Goal: Information Seeking & Learning: Learn about a topic

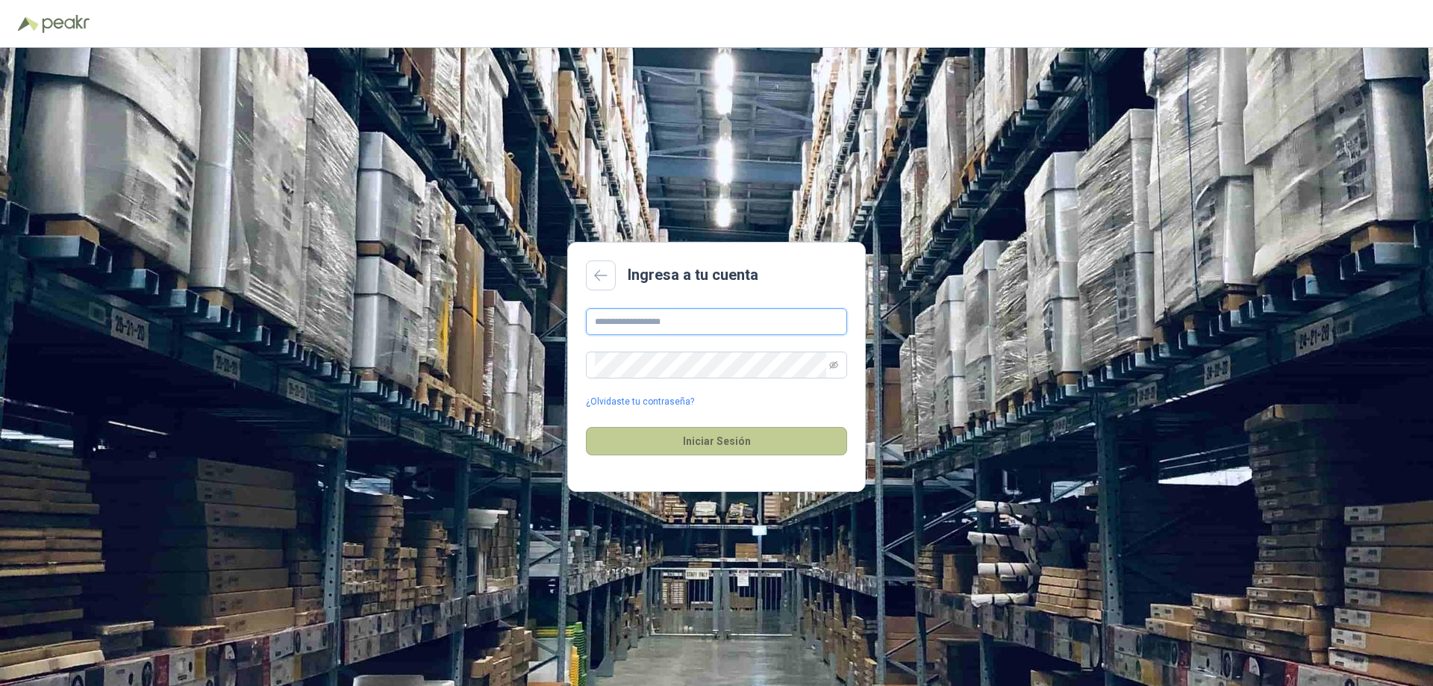
type input "**********"
click at [692, 444] on button "Iniciar Sesión" at bounding box center [716, 441] width 261 height 28
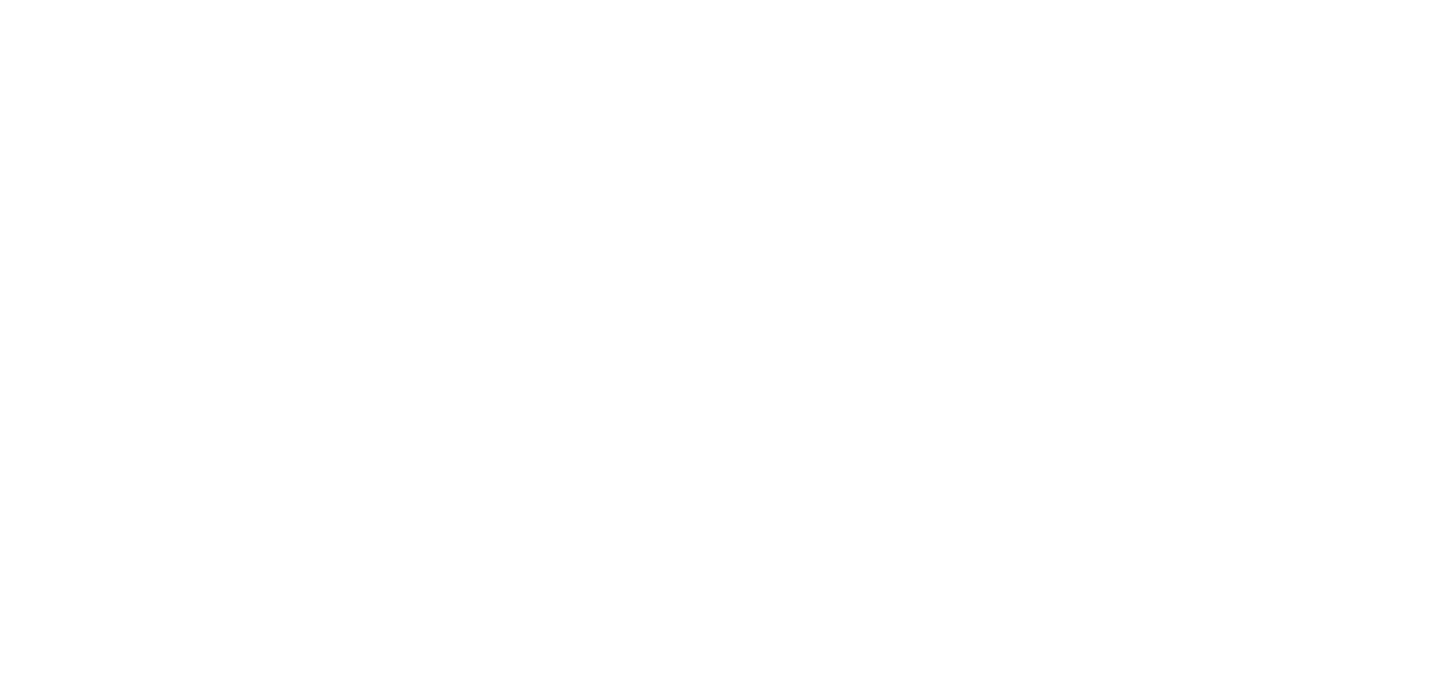
click at [534, 0] on html at bounding box center [716, 0] width 1433 height 0
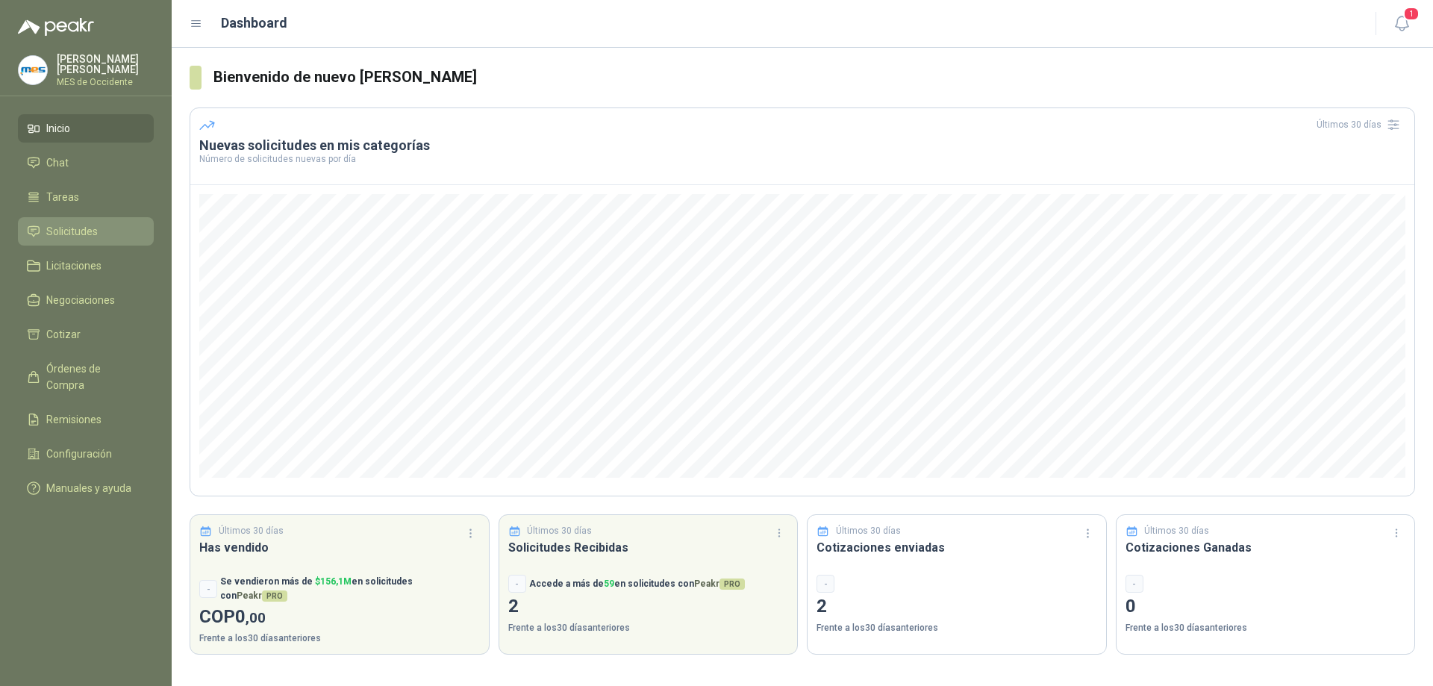
click at [96, 227] on span "Solicitudes" at bounding box center [71, 231] width 51 height 16
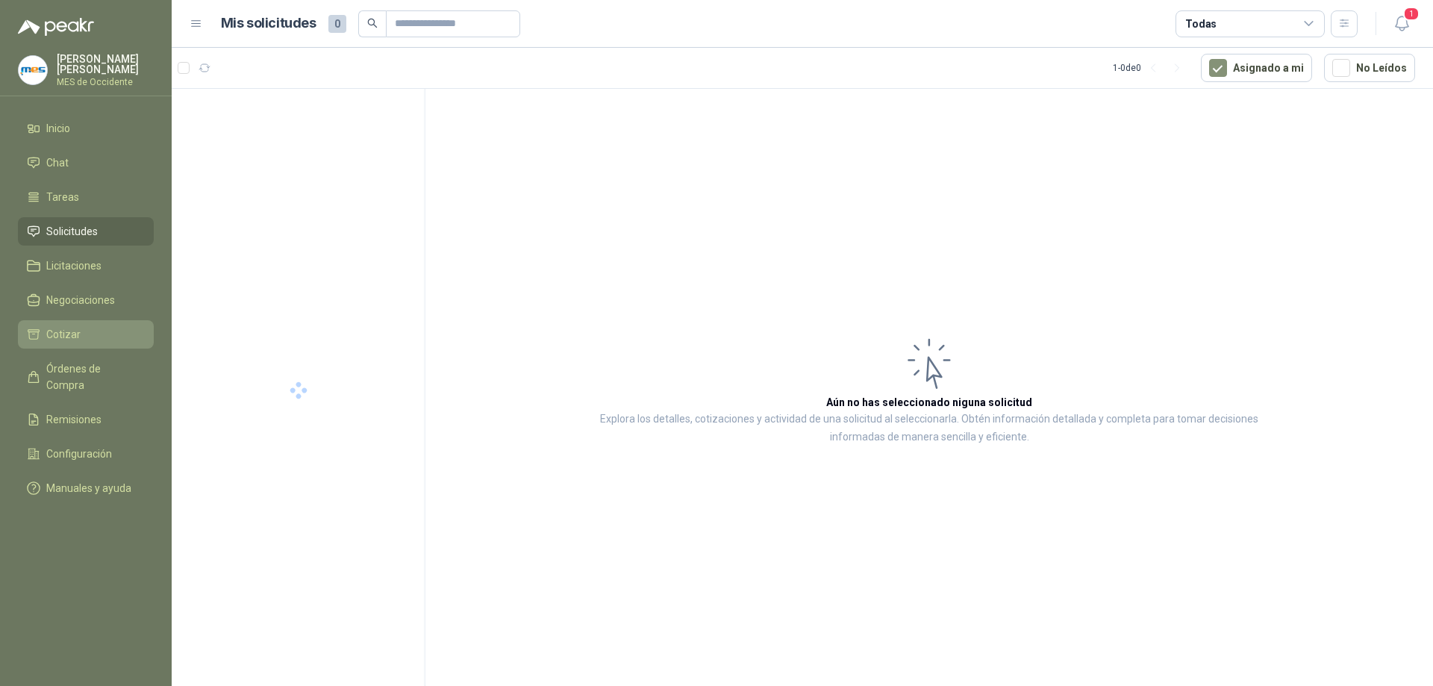
click at [61, 330] on span "Cotizar" at bounding box center [63, 334] width 34 height 16
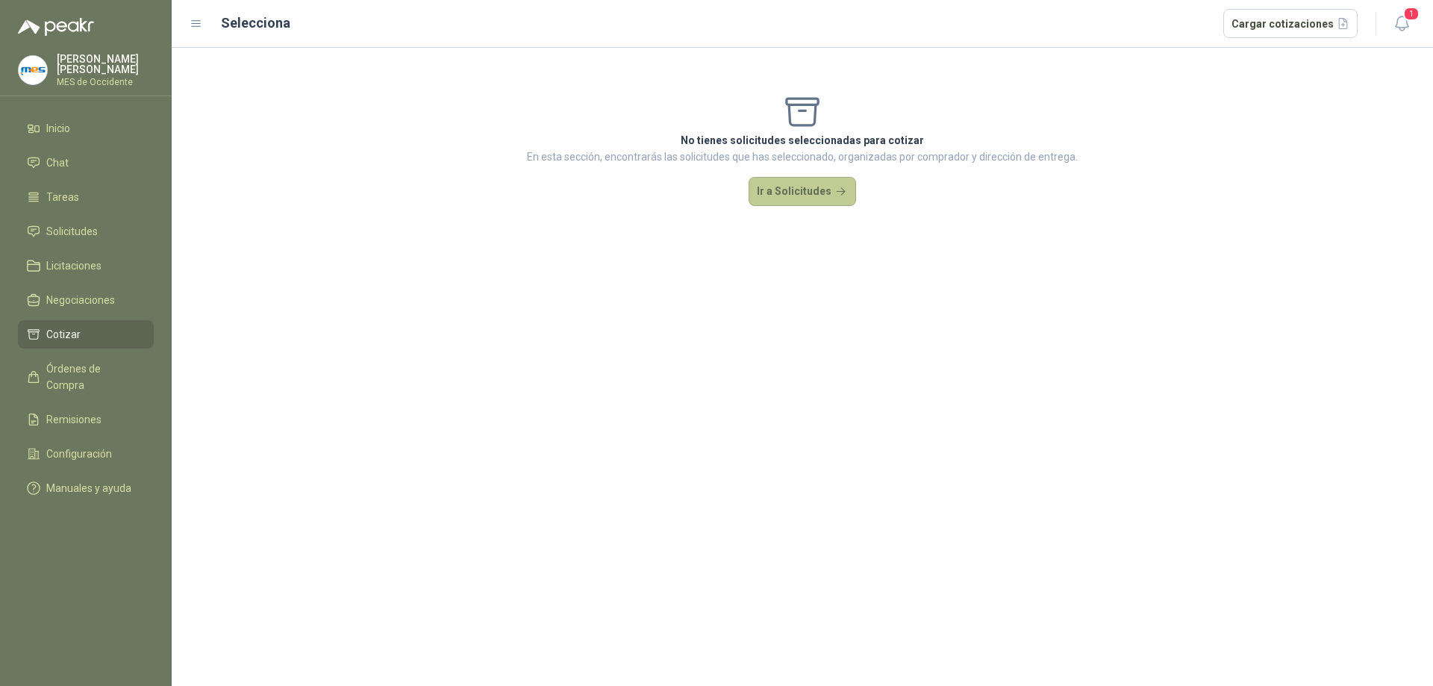
click at [795, 198] on button "Ir a Solicitudes" at bounding box center [801, 192] width 107 height 30
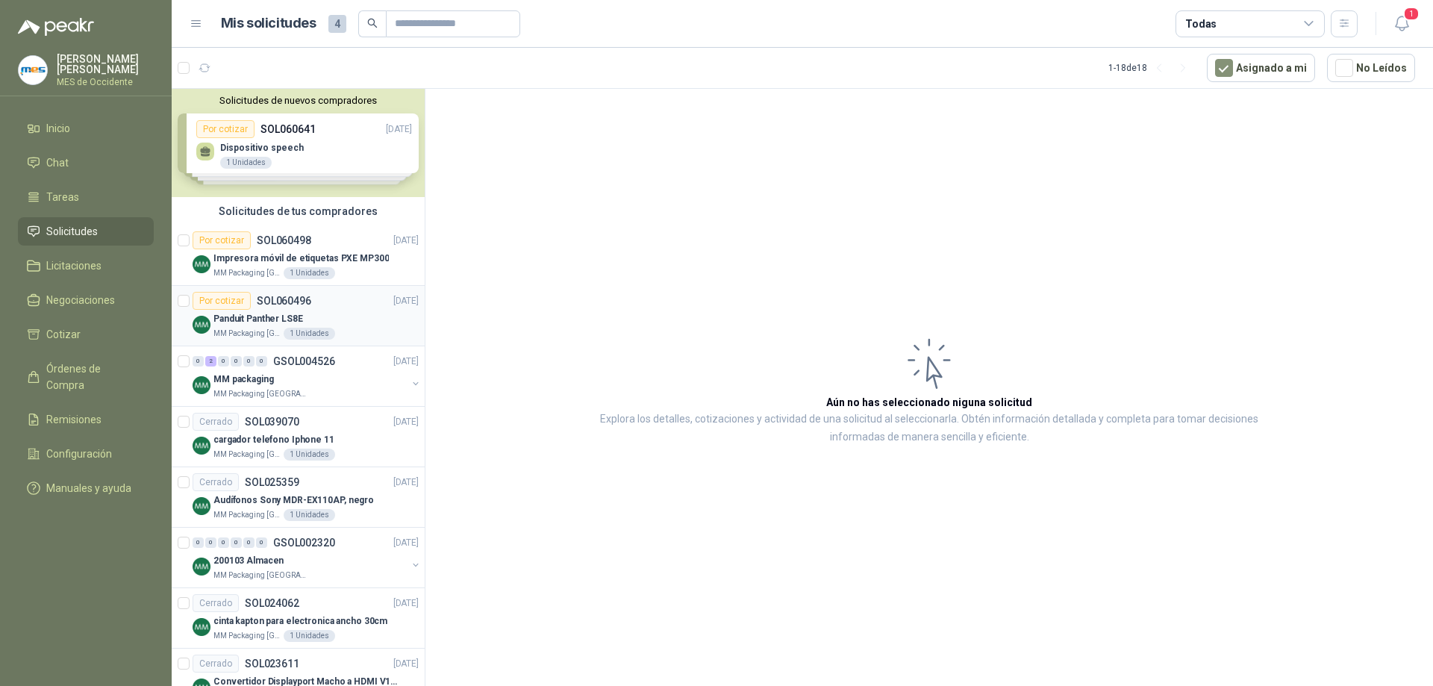
click at [319, 309] on div "Por cotizar SOL060496 [DATE]" at bounding box center [306, 301] width 226 height 18
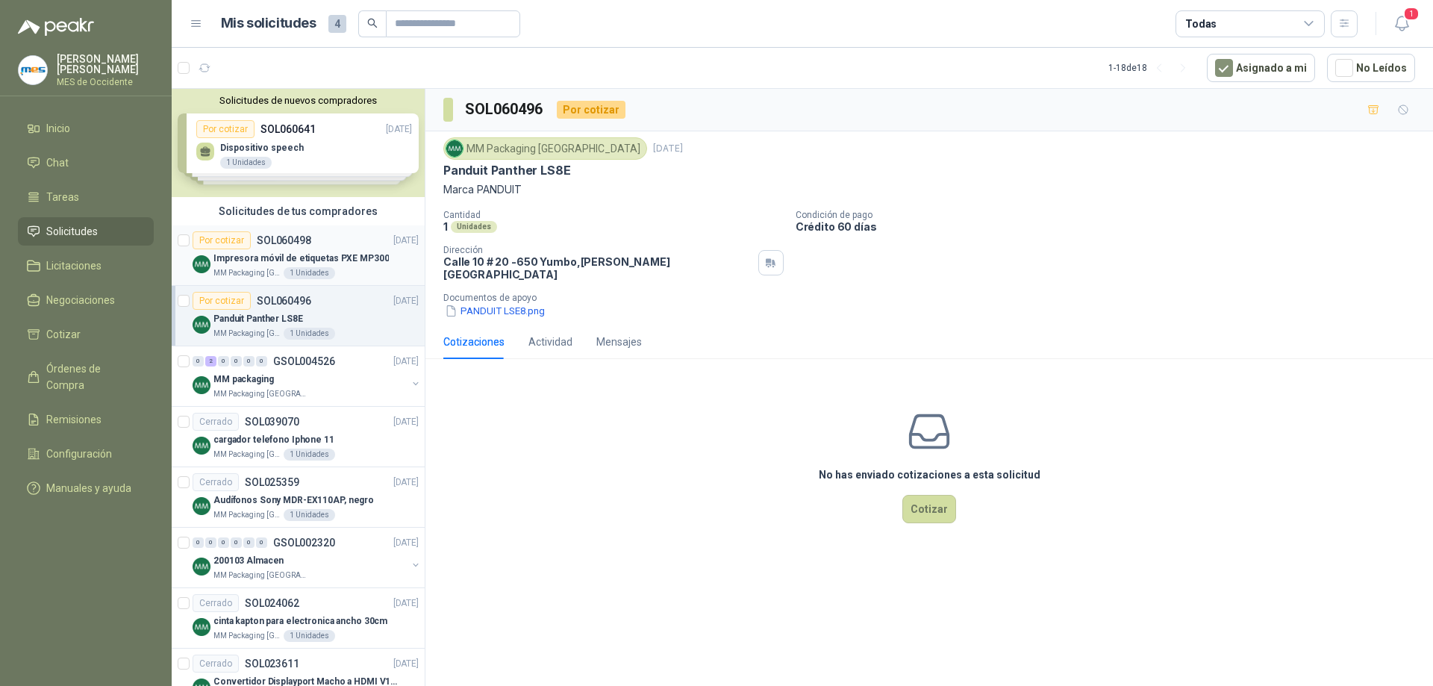
click at [336, 254] on p "Impresora móvil de etiquetas PXE MP300" at bounding box center [300, 258] width 175 height 14
click at [531, 306] on div "MM Packaging [GEOGRAPHIC_DATA] [DATE] Impresora móvil de etiquetas PXE MP300 ma…" at bounding box center [928, 227] width 1007 height 193
click at [531, 303] on button "PADUIT MP300.png" at bounding box center [495, 311] width 105 height 16
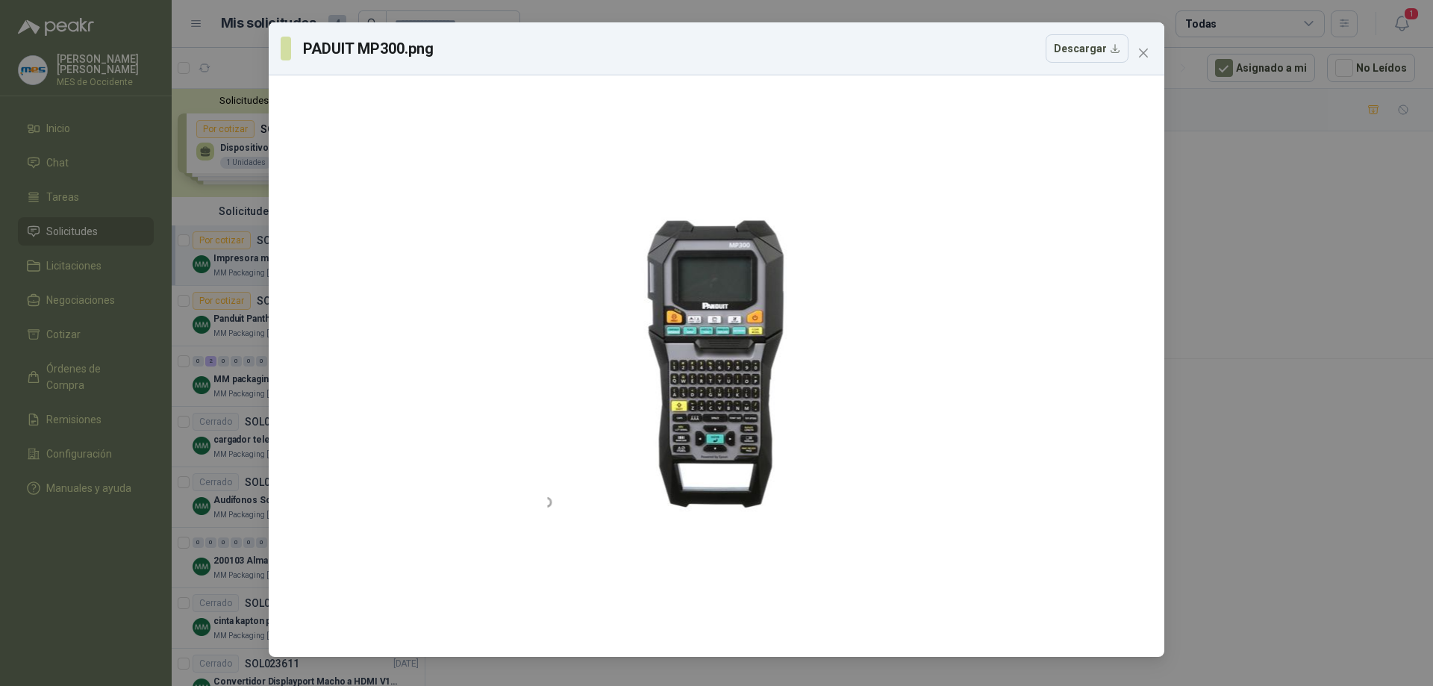
click at [1142, 60] on button "Close" at bounding box center [1143, 53] width 24 height 24
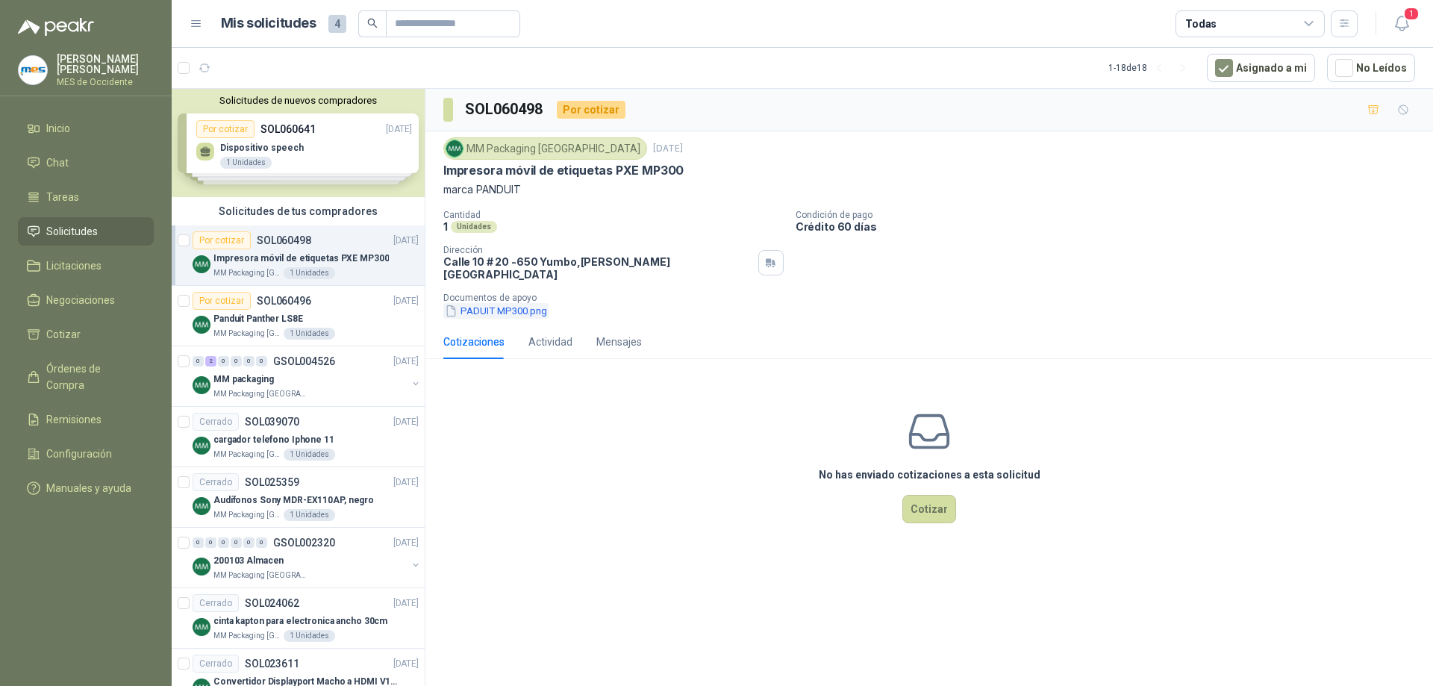
click at [483, 303] on button "PADUIT MP300.png" at bounding box center [495, 311] width 105 height 16
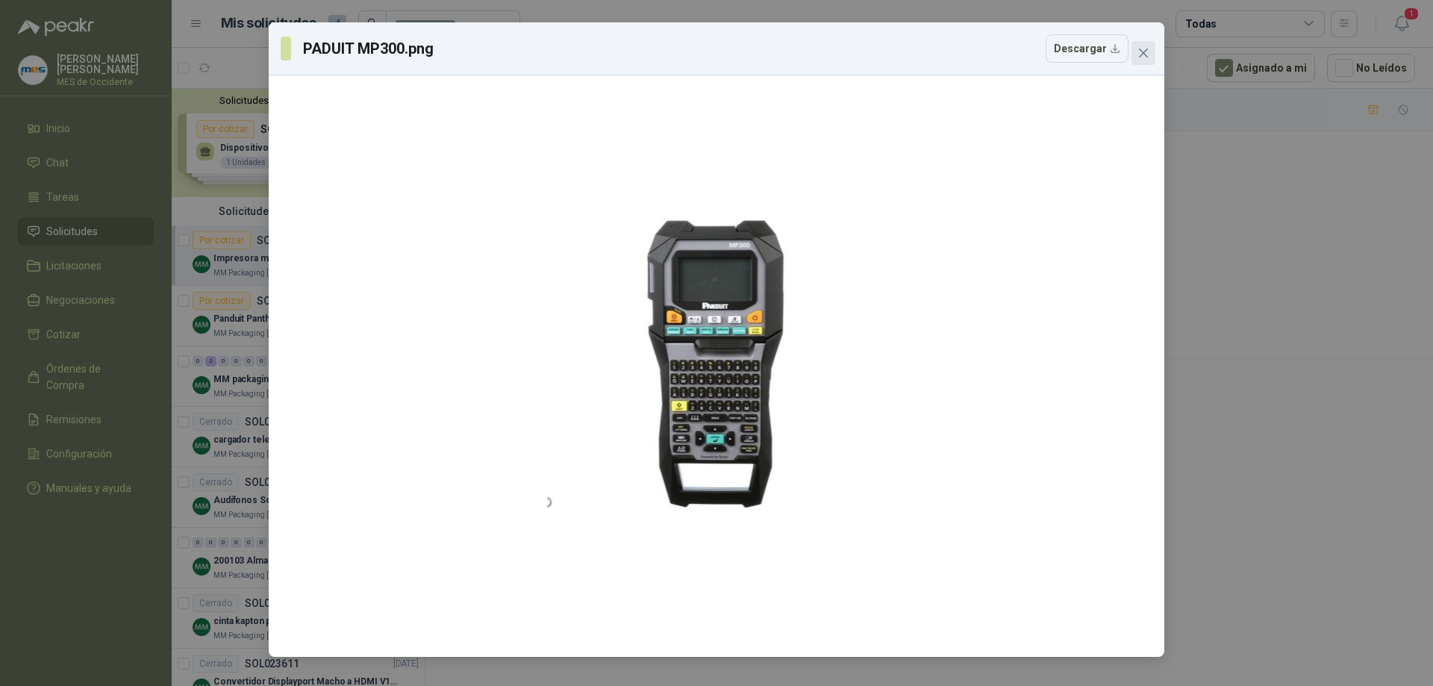
click at [1139, 52] on icon "close" at bounding box center [1143, 53] width 12 height 12
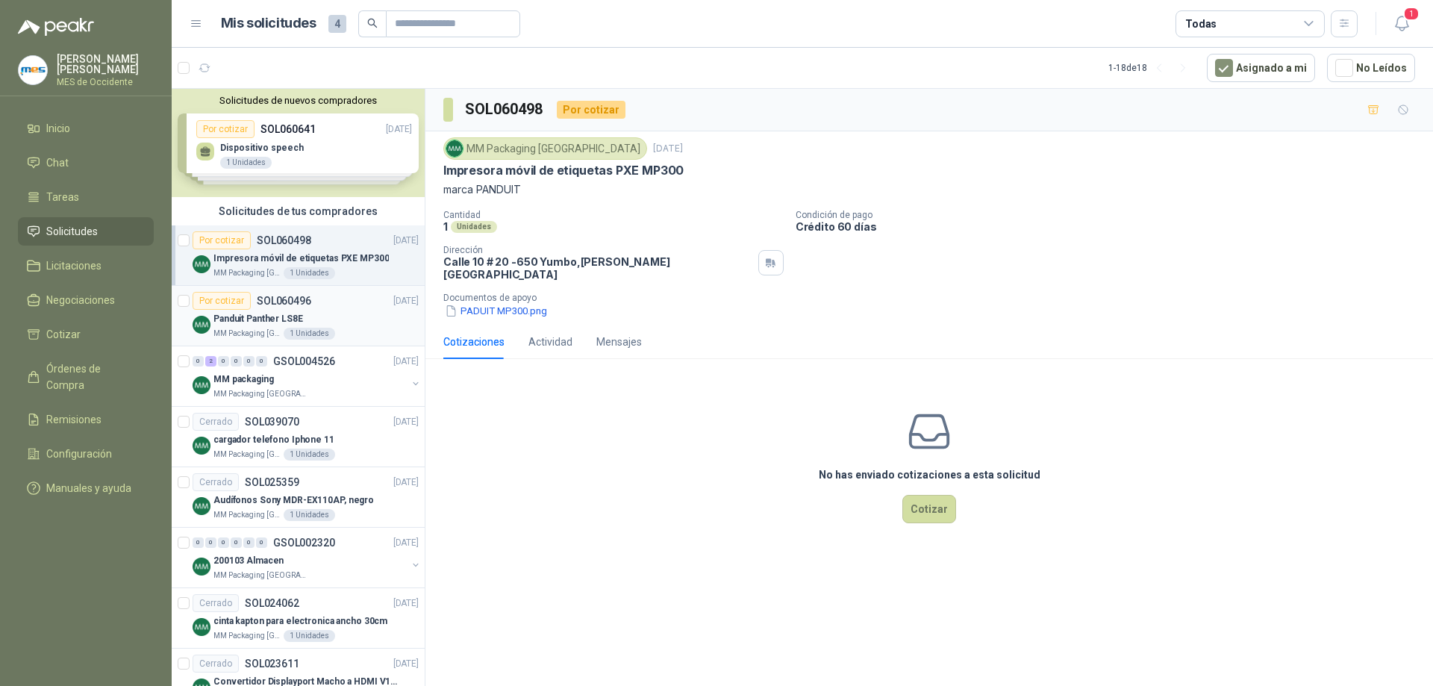
click at [350, 300] on div "Por cotizar SOL060496 [DATE]" at bounding box center [306, 301] width 226 height 18
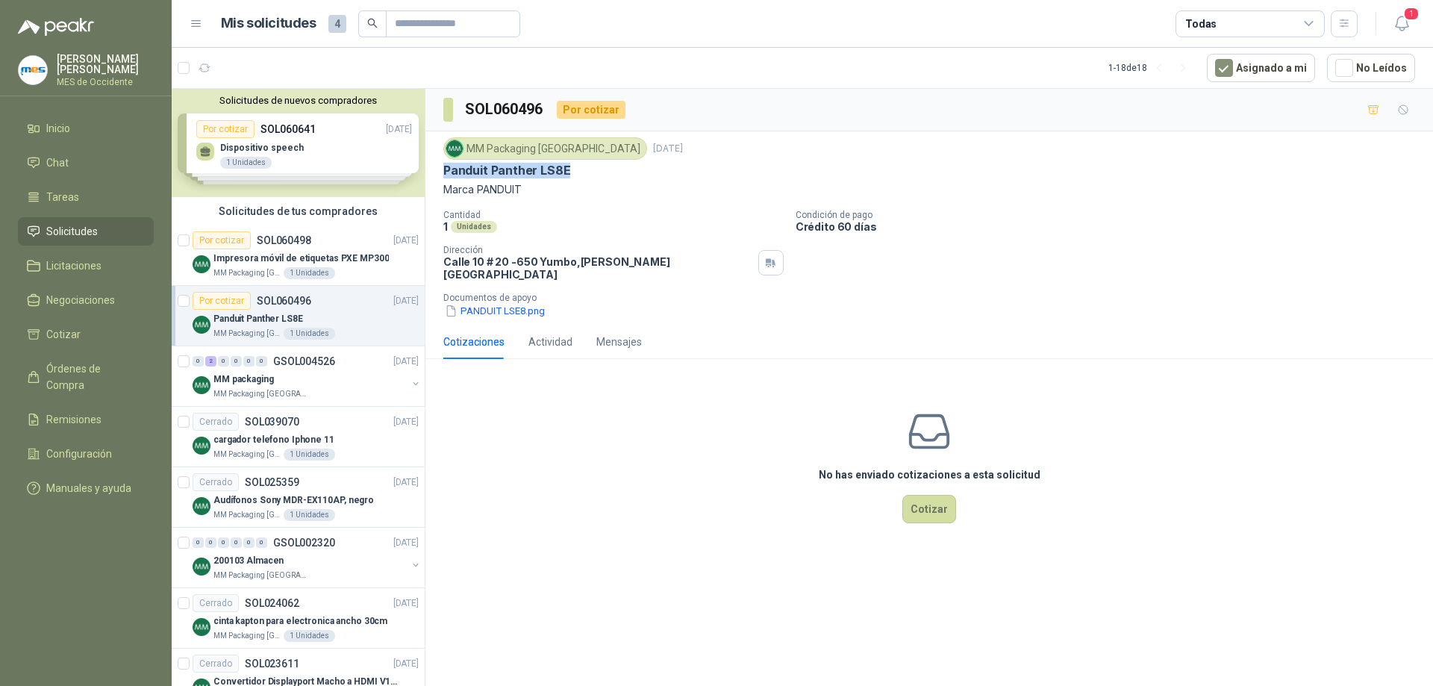
drag, startPoint x: 445, startPoint y: 169, endPoint x: 571, endPoint y: 166, distance: 126.1
click at [571, 166] on div "Panduit Panther LS8E" at bounding box center [929, 171] width 972 height 16
copy p "Panduit Panther LS8E"
click at [489, 303] on button "PANDUIT LSE8.png" at bounding box center [494, 311] width 103 height 16
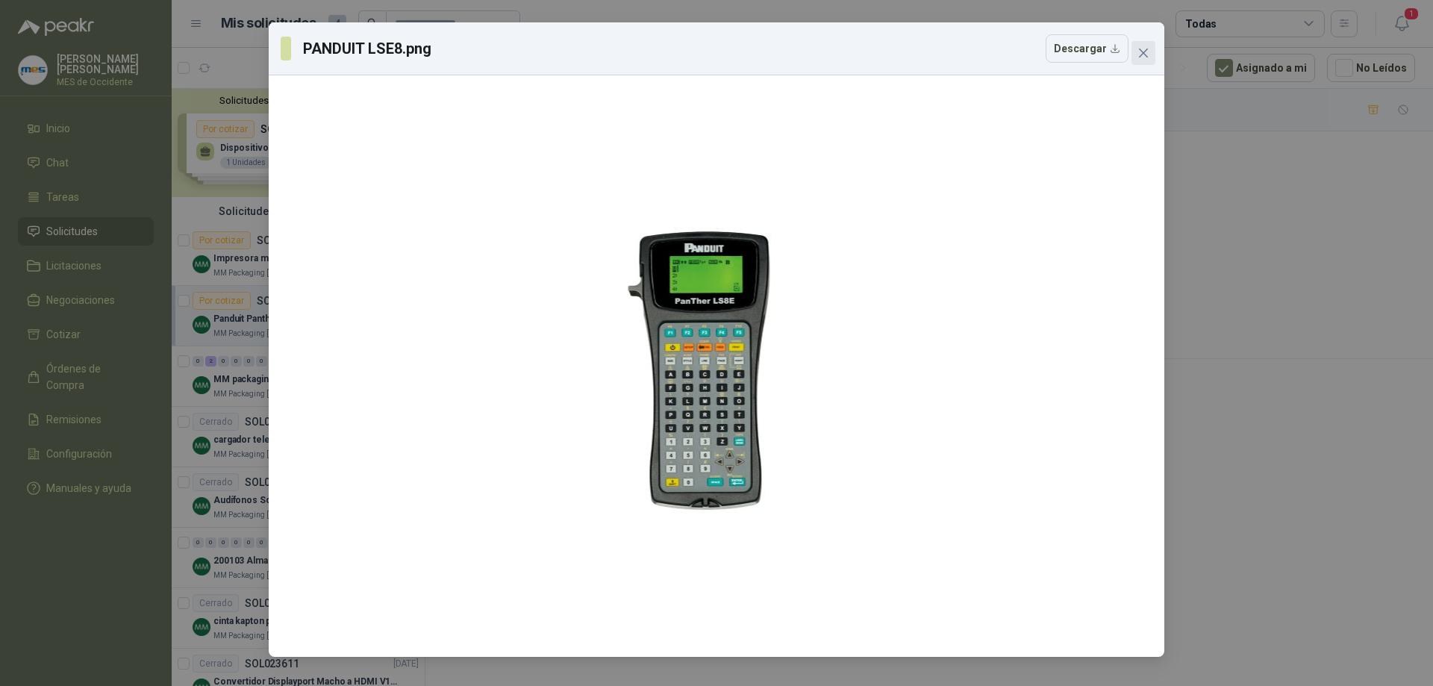
click at [1142, 49] on icon "close" at bounding box center [1143, 53] width 12 height 12
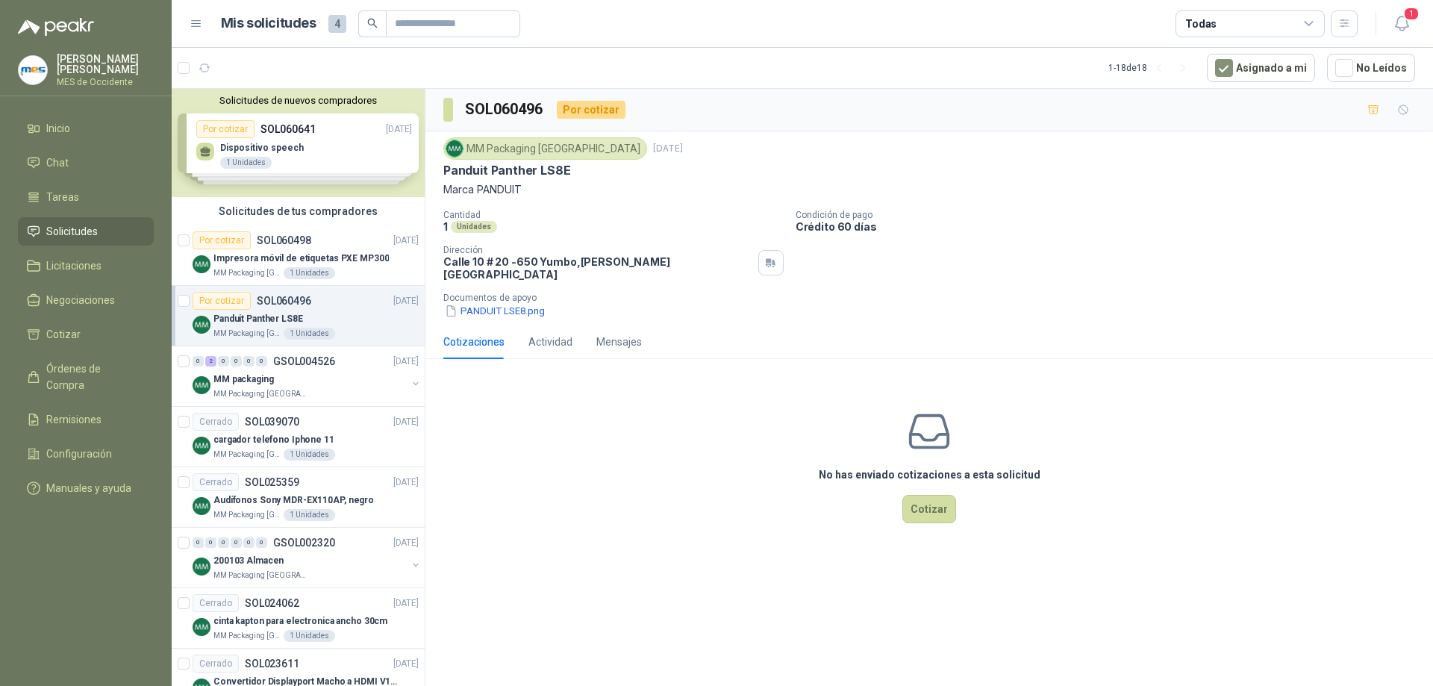
click at [302, 225] on div "Solicitudes de tus compradores" at bounding box center [298, 211] width 253 height 28
click at [290, 241] on p "SOL060498" at bounding box center [284, 240] width 54 height 10
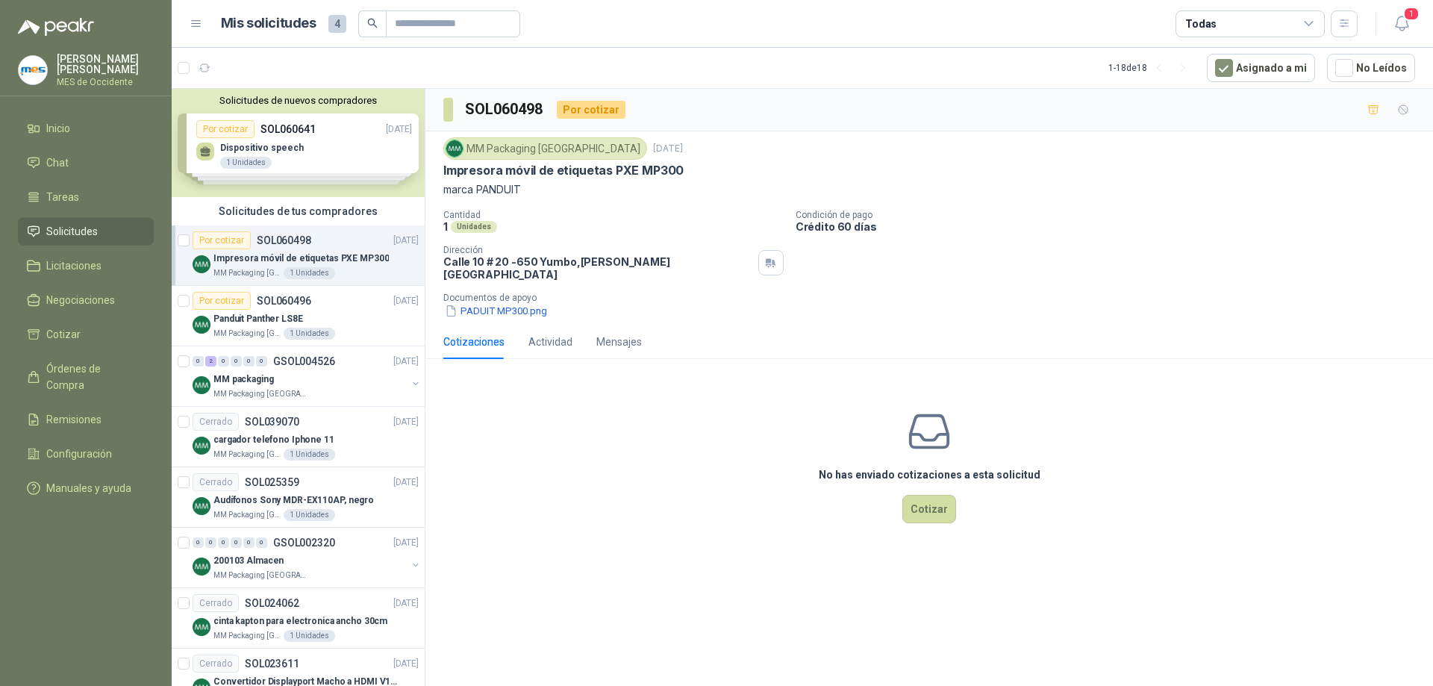
click at [444, 169] on p "Impresora móvil de etiquetas PXE MP300" at bounding box center [563, 171] width 240 height 16
drag, startPoint x: 438, startPoint y: 169, endPoint x: 693, endPoint y: 172, distance: 255.2
click at [693, 172] on div "MM Packaging [GEOGRAPHIC_DATA] [DATE] Impresora móvil de etiquetas PXE MP300 ma…" at bounding box center [928, 227] width 1007 height 193
copy p "Impresora móvil de etiquetas PXE MP300"
click at [470, 303] on button "PADUIT MP300.png" at bounding box center [495, 311] width 105 height 16
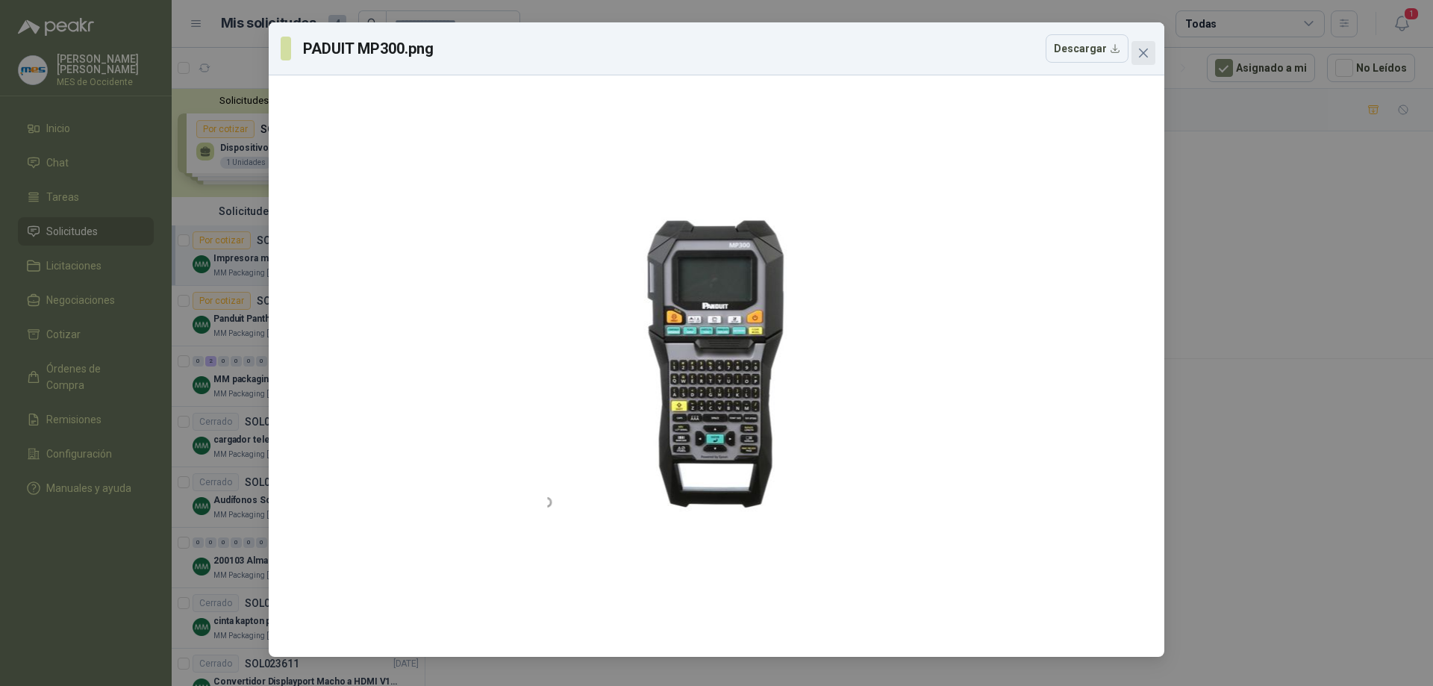
click at [1134, 50] on span "Close" at bounding box center [1143, 53] width 24 height 12
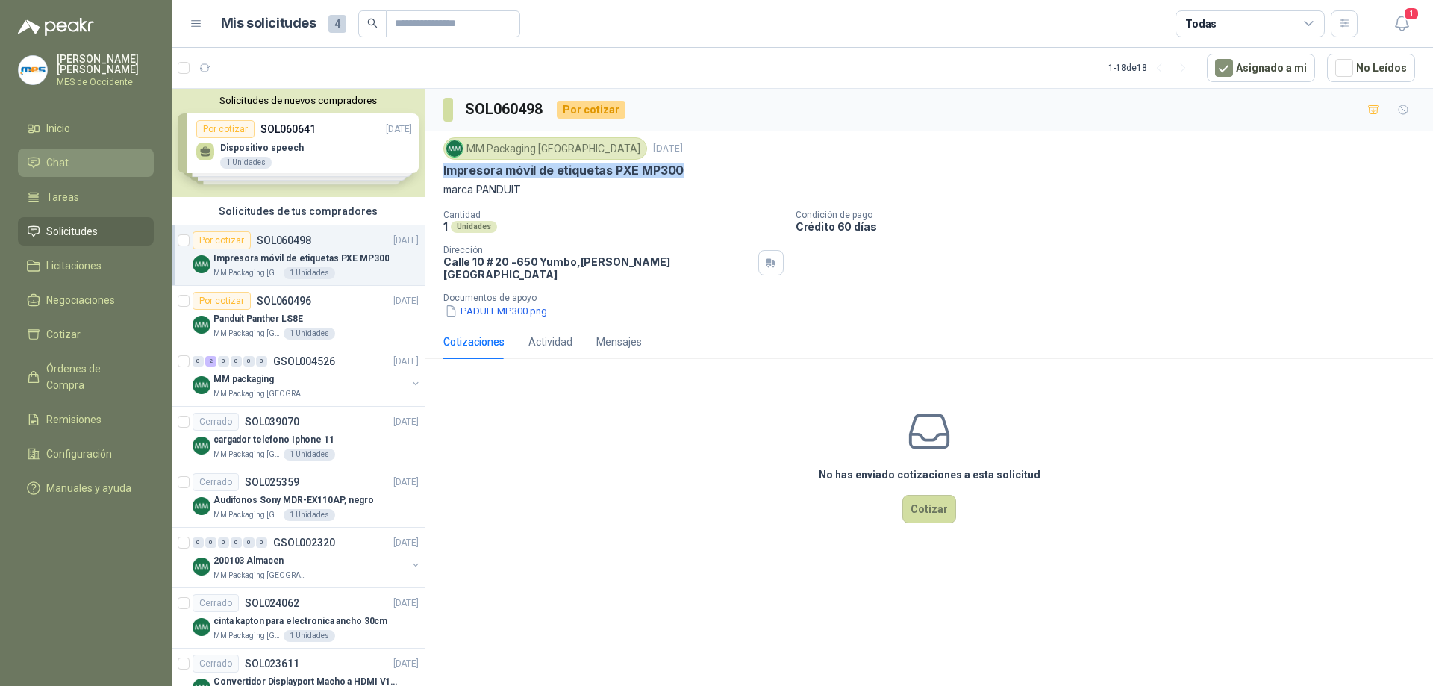
click at [60, 159] on span "Chat" at bounding box center [57, 162] width 22 height 16
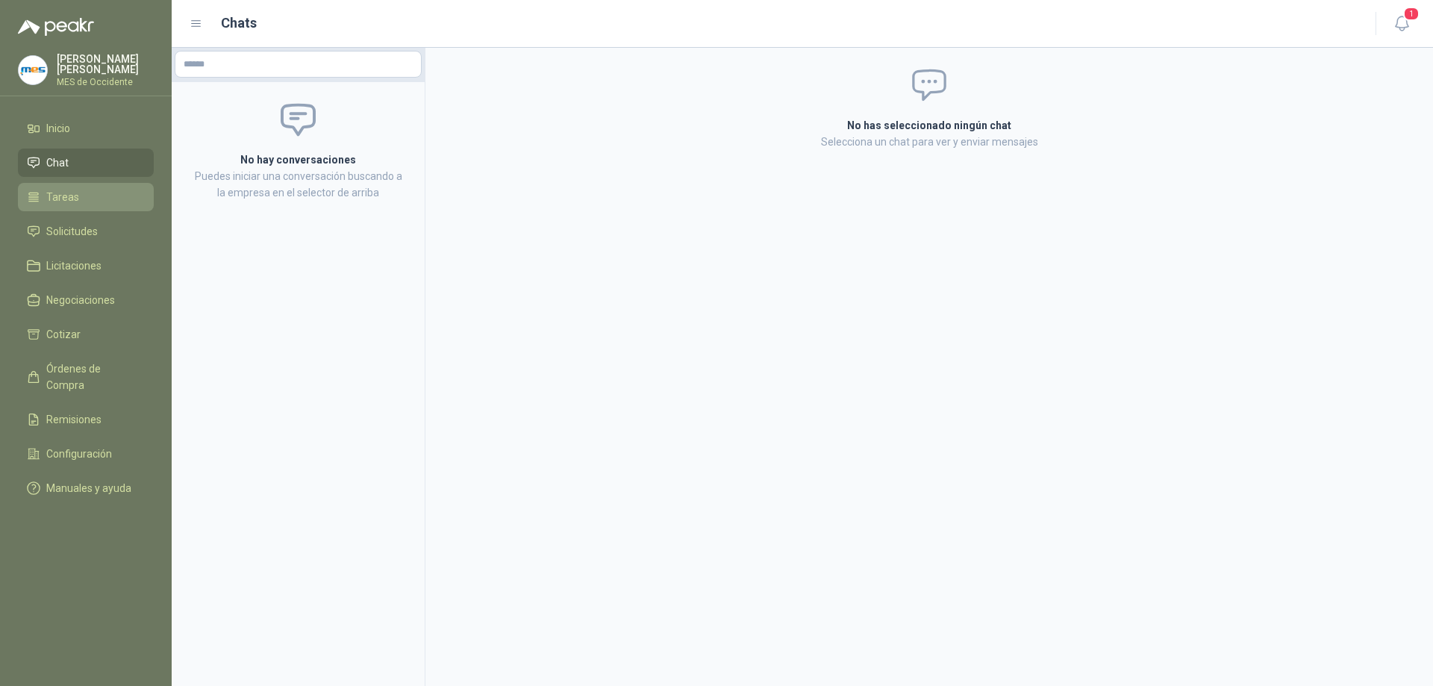
click at [51, 190] on span "Tareas" at bounding box center [62, 197] width 33 height 16
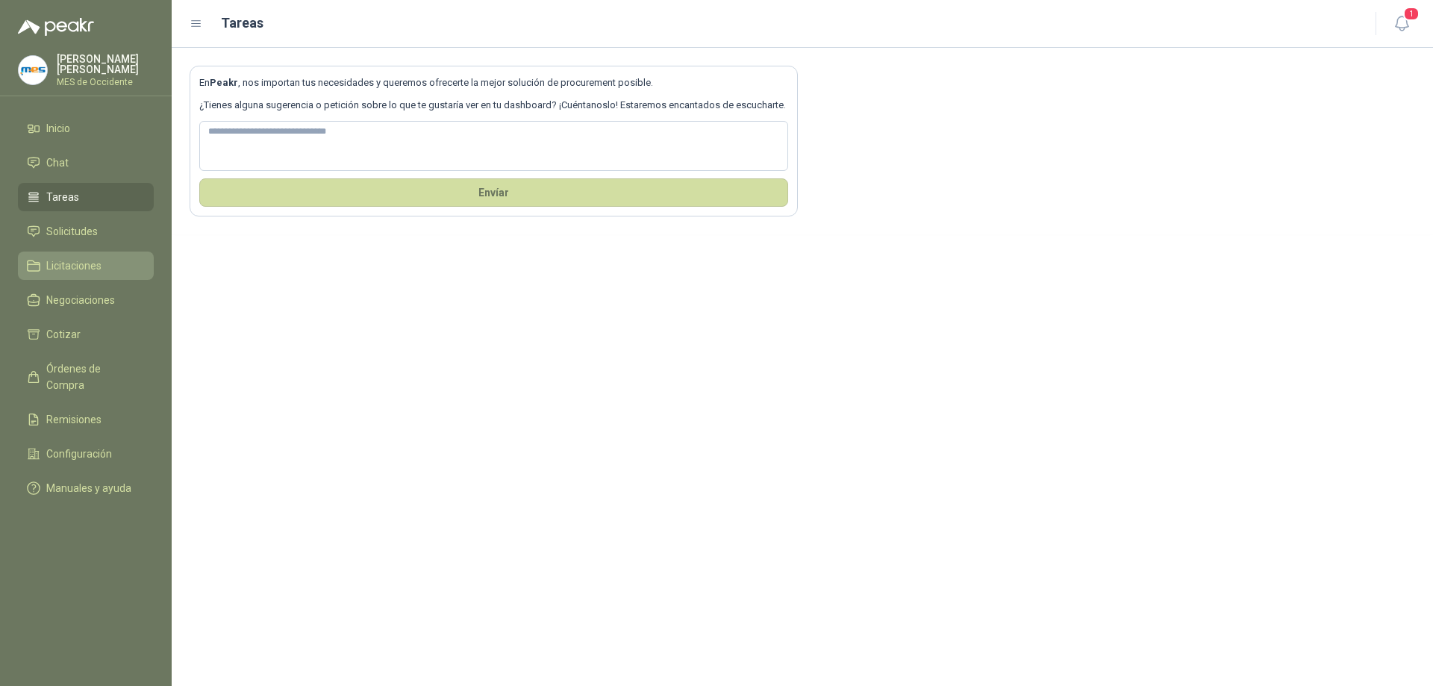
click at [84, 257] on span "Licitaciones" at bounding box center [73, 265] width 55 height 16
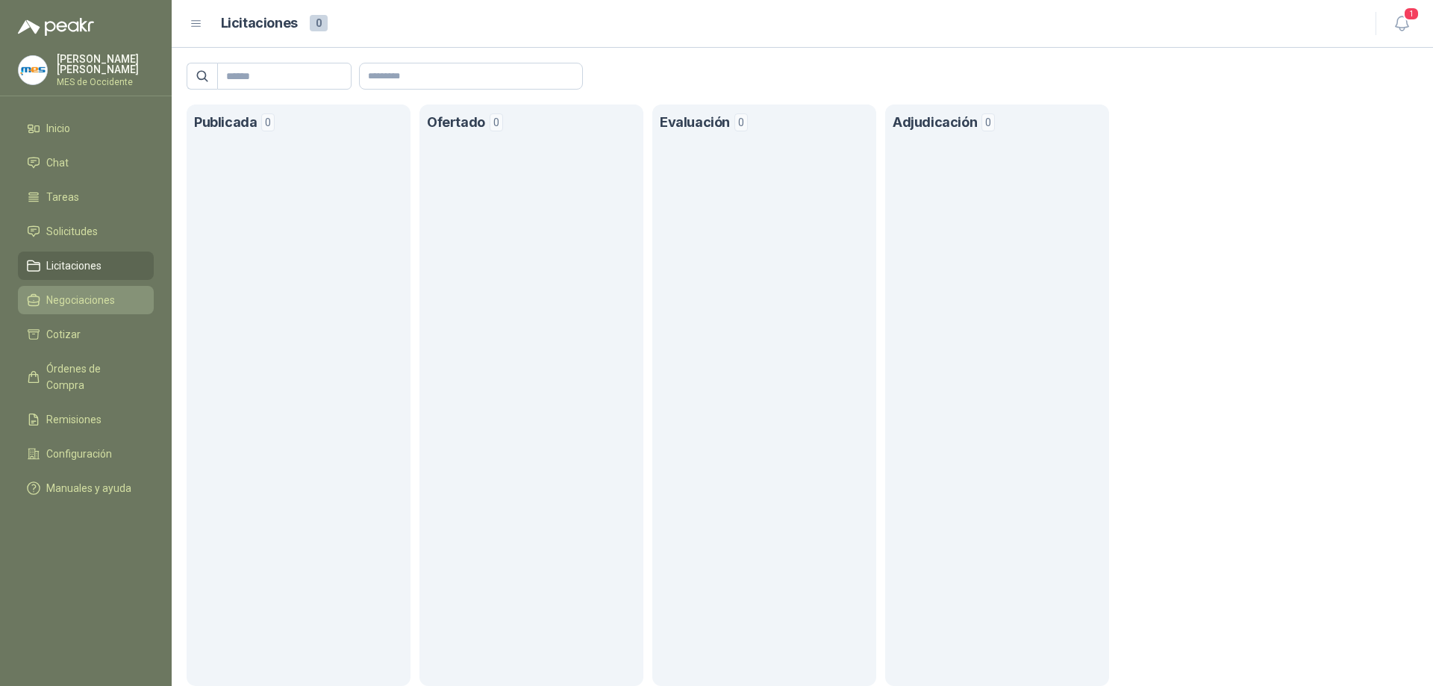
click at [77, 292] on span "Negociaciones" at bounding box center [80, 300] width 69 height 16
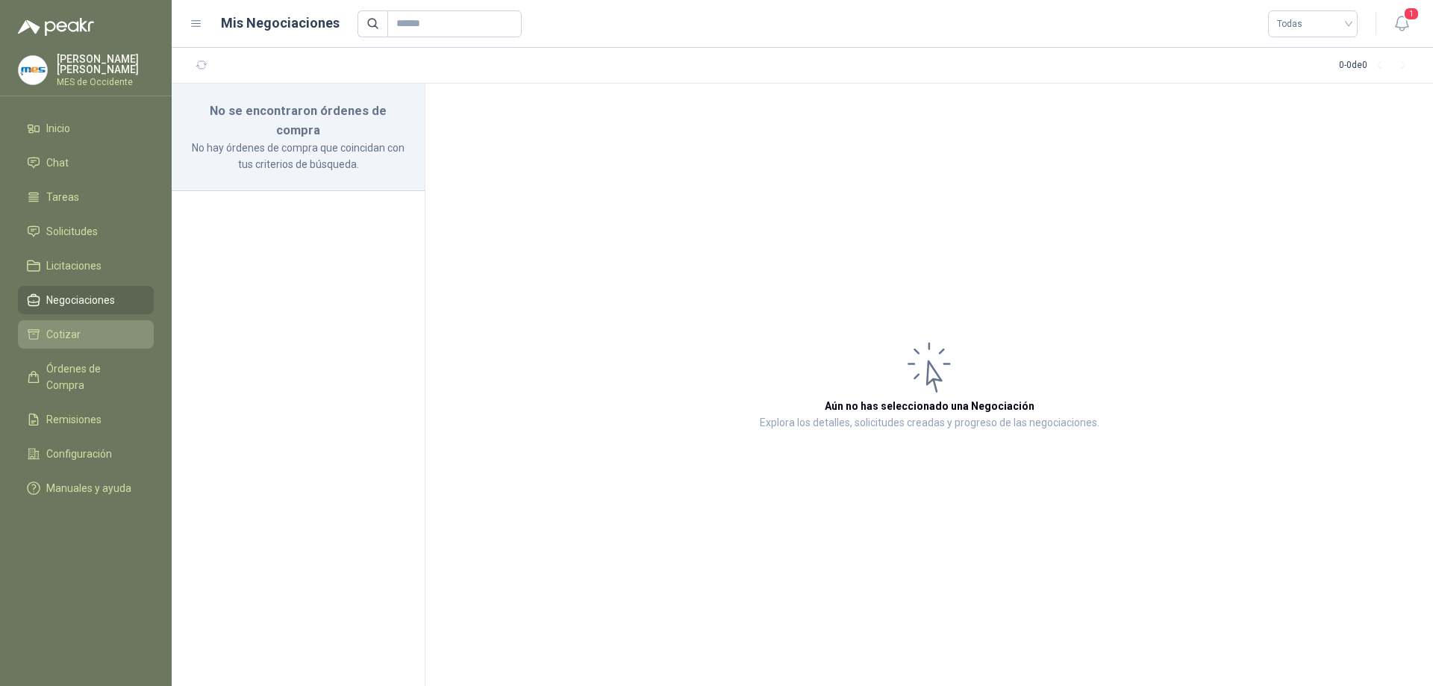
click at [72, 326] on span "Cotizar" at bounding box center [63, 334] width 34 height 16
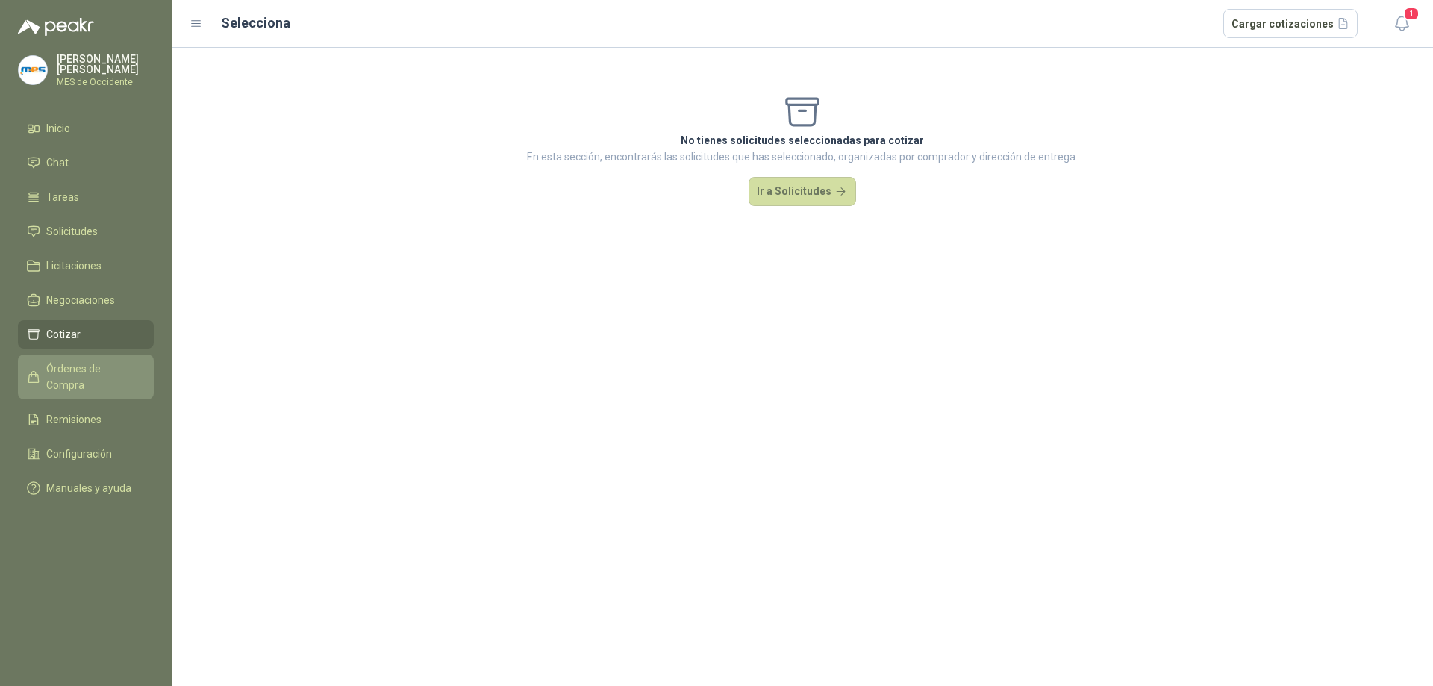
click at [91, 360] on span "Órdenes de Compra" at bounding box center [92, 376] width 93 height 33
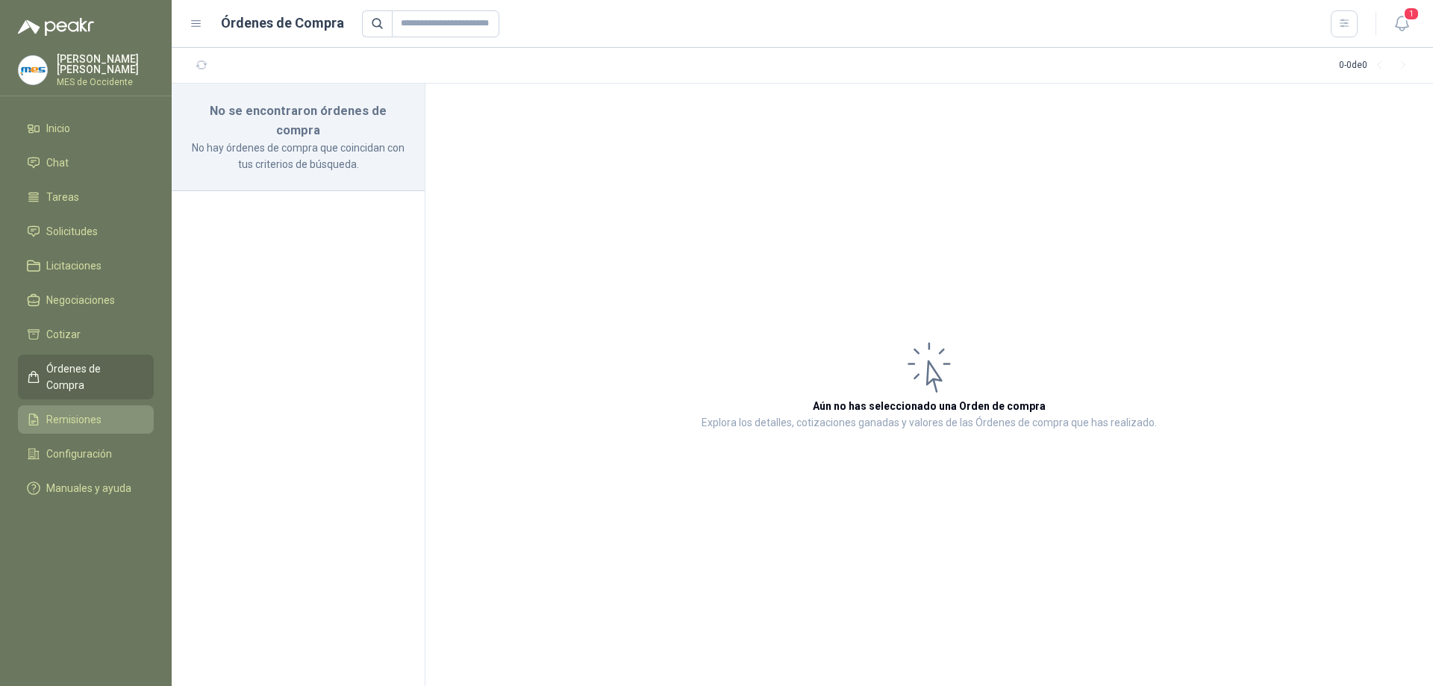
click at [72, 411] on span "Remisiones" at bounding box center [73, 419] width 55 height 16
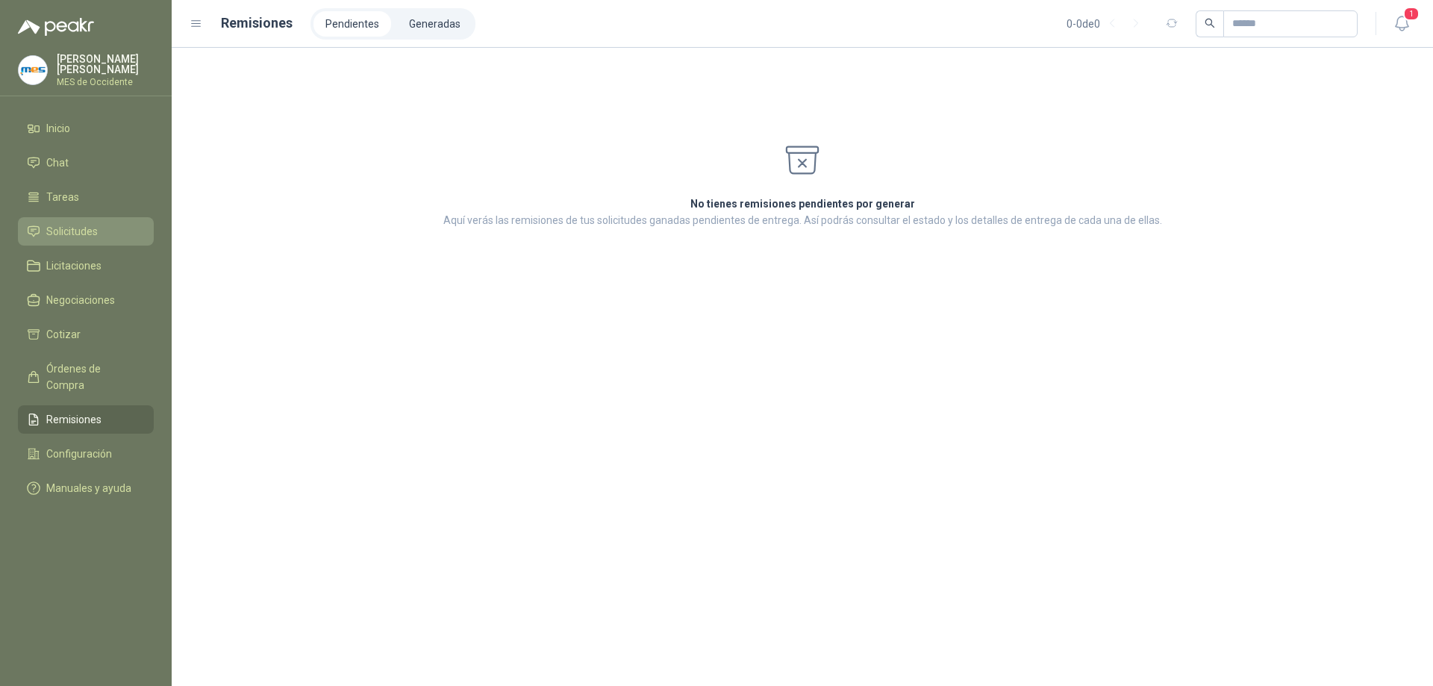
click at [66, 225] on span "Solicitudes" at bounding box center [71, 231] width 51 height 16
